Goal: Task Accomplishment & Management: Use online tool/utility

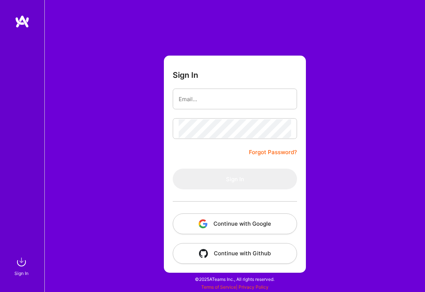
click at [267, 227] on button "Continue with Google" at bounding box center [235, 223] width 124 height 21
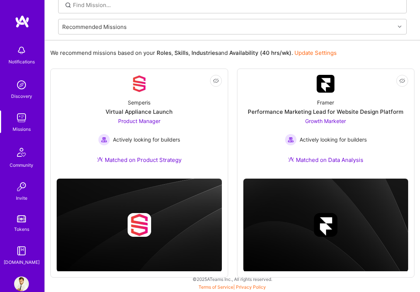
scroll to position [55, 0]
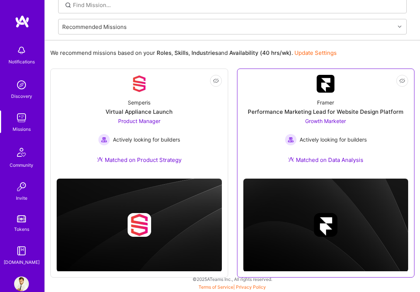
click at [388, 133] on div "Framer Performance Marketing Lead for Website Design Platform Growth Marketer A…" at bounding box center [325, 133] width 165 height 80
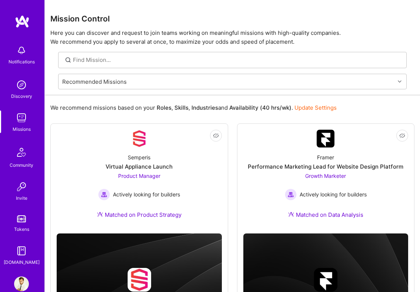
scroll to position [55, 0]
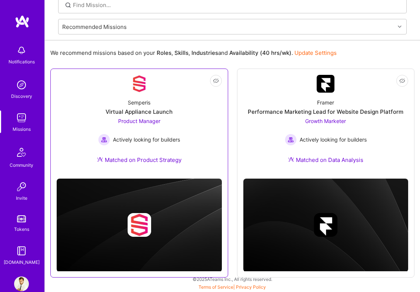
click at [196, 108] on div "Semperis Virtual Appliance Launch Product Manager Actively looking for builders…" at bounding box center [139, 133] width 165 height 80
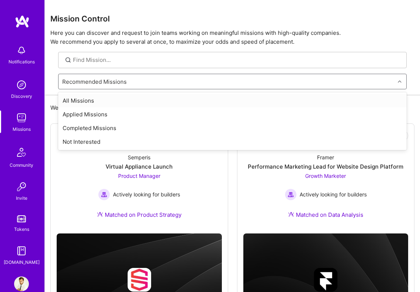
click at [150, 81] on div "Recommended Missions" at bounding box center [226, 81] width 336 height 15
click at [135, 93] on div "All Missions Applied Missions Completed Missions Not Interested" at bounding box center [232, 121] width 348 height 58
click at [134, 98] on div "All Missions" at bounding box center [232, 101] width 348 height 14
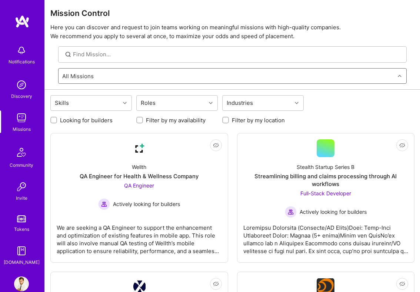
scroll to position [6, 0]
click at [102, 118] on label "Looking for builders" at bounding box center [86, 120] width 53 height 8
click at [57, 118] on input "Looking for builders" at bounding box center [54, 119] width 5 height 5
checkbox input "true"
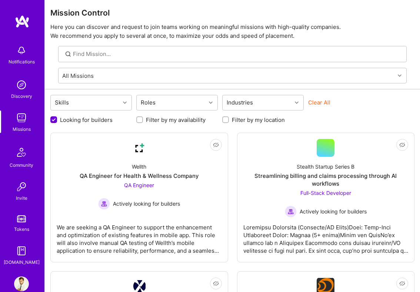
scroll to position [0, 0]
click at [180, 117] on label "Filter by my availability" at bounding box center [176, 120] width 60 height 8
click at [143, 117] on input "Filter by my availability" at bounding box center [140, 119] width 5 height 5
click at [180, 117] on label "Filter by my availability" at bounding box center [176, 120] width 60 height 8
click at [144, 117] on input "Filter by my availability" at bounding box center [140, 120] width 7 height 7
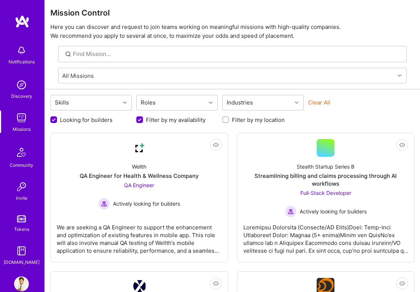
checkbox input "false"
click at [232, 115] on div "Looking for builders Filter by my availability Filter by my location" at bounding box center [232, 117] width 364 height 11
click at [228, 122] on div at bounding box center [225, 119] width 7 height 7
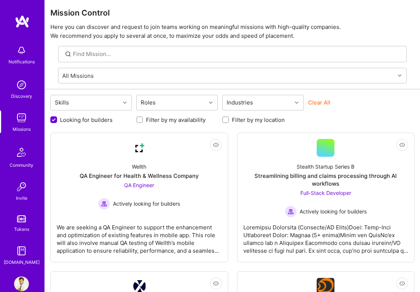
click at [227, 121] on input "Filter by my location" at bounding box center [226, 119] width 5 height 5
checkbox input "true"
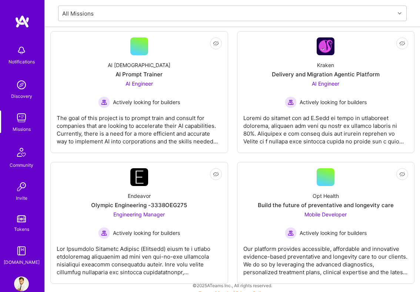
scroll to position [1312, 0]
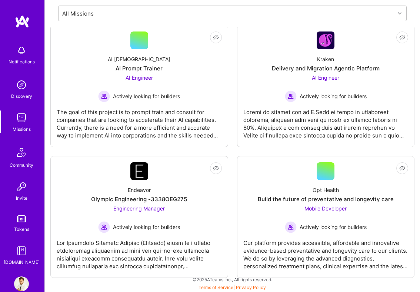
click at [16, 24] on img at bounding box center [22, 21] width 15 height 13
